Goal: Transaction & Acquisition: Purchase product/service

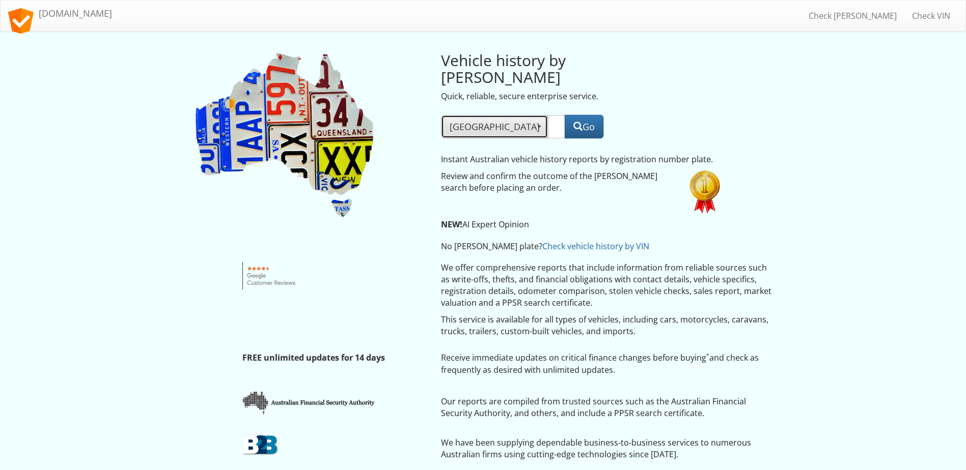
click at [537, 126] on span "button" at bounding box center [539, 127] width 4 height 2
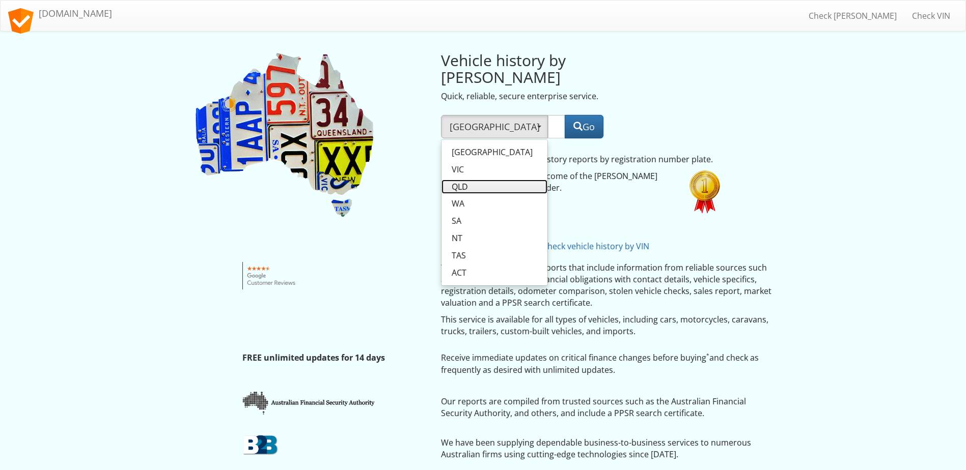
click at [466, 181] on span "QLD" at bounding box center [460, 187] width 16 height 12
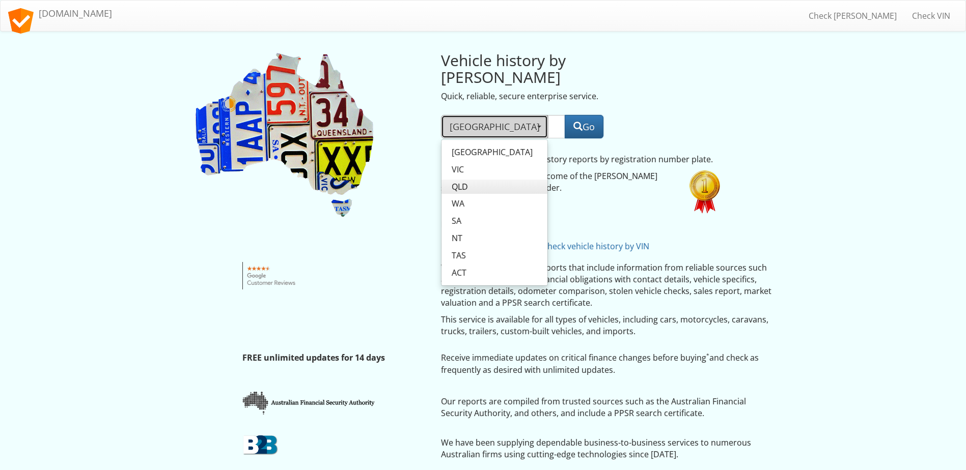
select select "QLD"
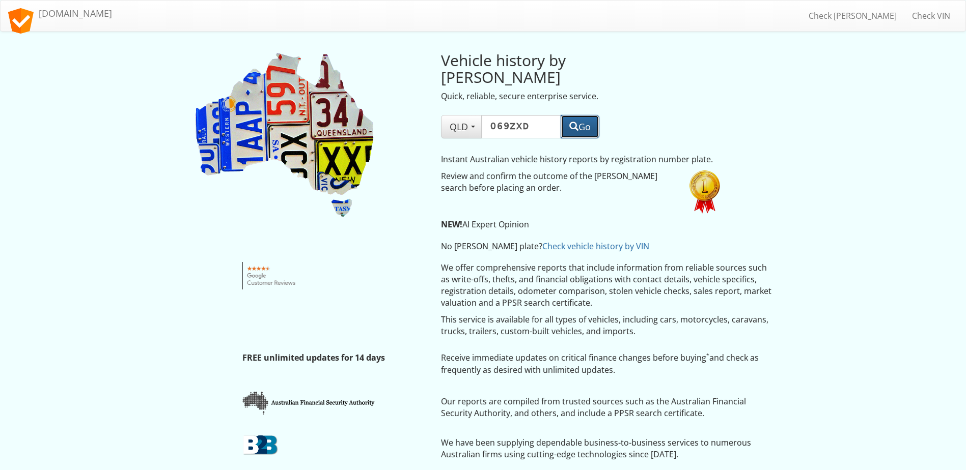
click at [587, 115] on button "Go" at bounding box center [579, 126] width 39 height 23
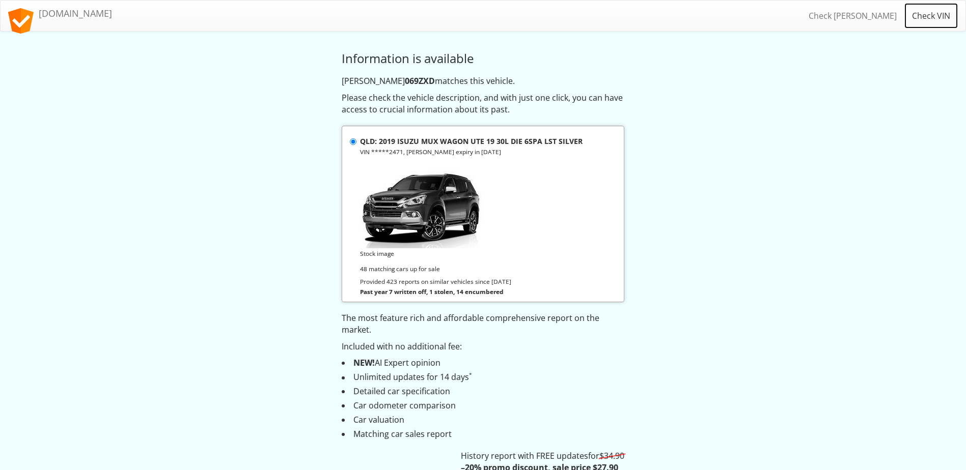
click at [935, 14] on link "Check VIN" at bounding box center [930, 15] width 53 height 25
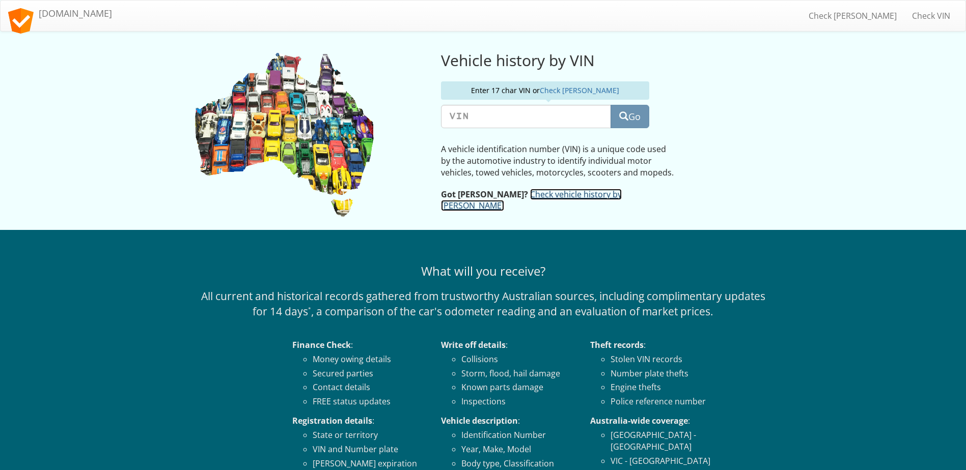
click at [537, 197] on link "Check vehicle history by Rego" at bounding box center [531, 200] width 181 height 23
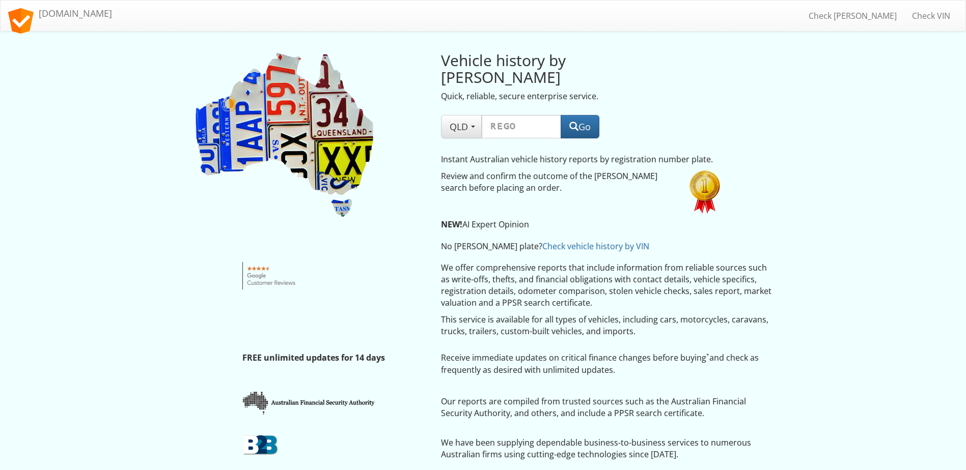
click at [498, 115] on input "text" at bounding box center [521, 126] width 79 height 23
type input "069ZXD"
click at [587, 115] on button "Go" at bounding box center [579, 126] width 39 height 23
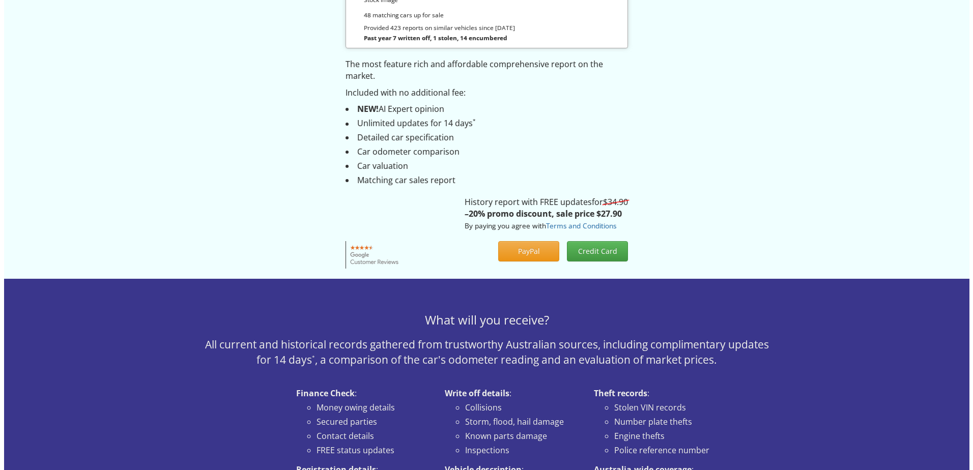
scroll to position [356, 0]
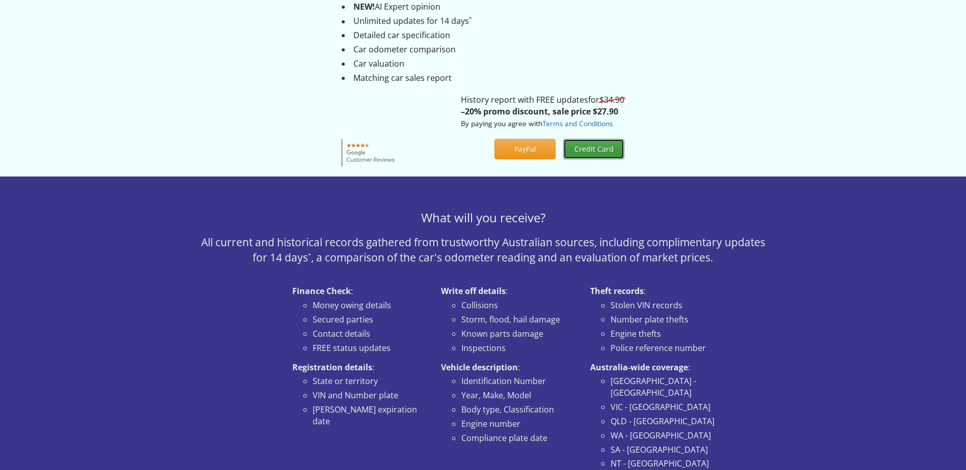
click at [598, 151] on button "Credit Card" at bounding box center [593, 149] width 61 height 20
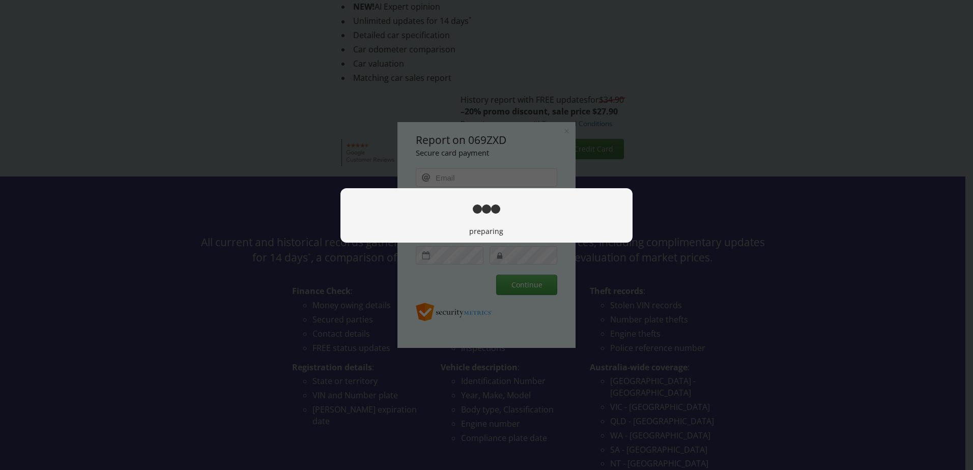
scroll to position [0, 0]
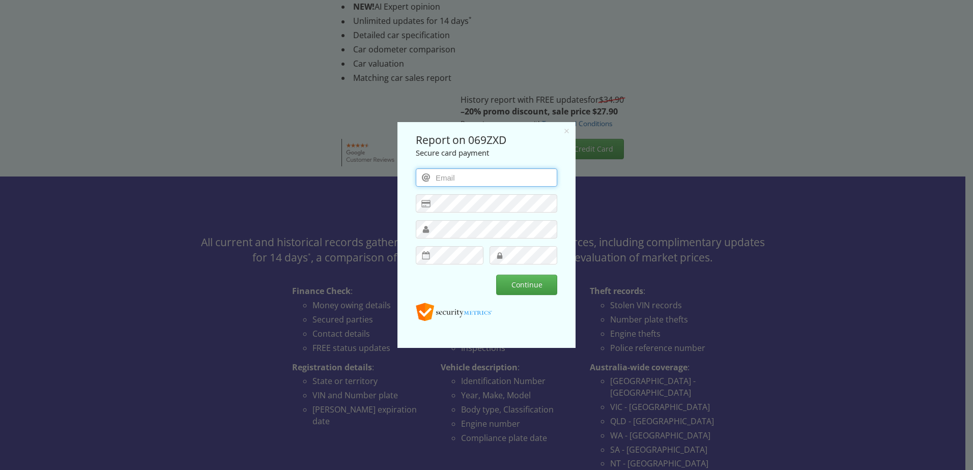
click at [439, 174] on input "email" at bounding box center [487, 177] width 142 height 18
type input "lynnbarben@hotmail.com"
click at [536, 287] on button "Continue" at bounding box center [526, 285] width 61 height 20
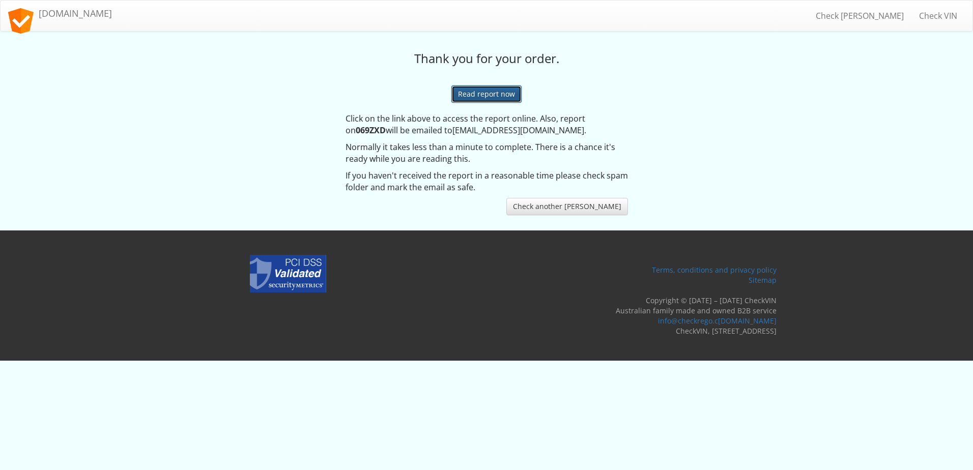
click at [480, 90] on link "Read report now" at bounding box center [487, 94] width 70 height 17
